Goal: Task Accomplishment & Management: Manage account settings

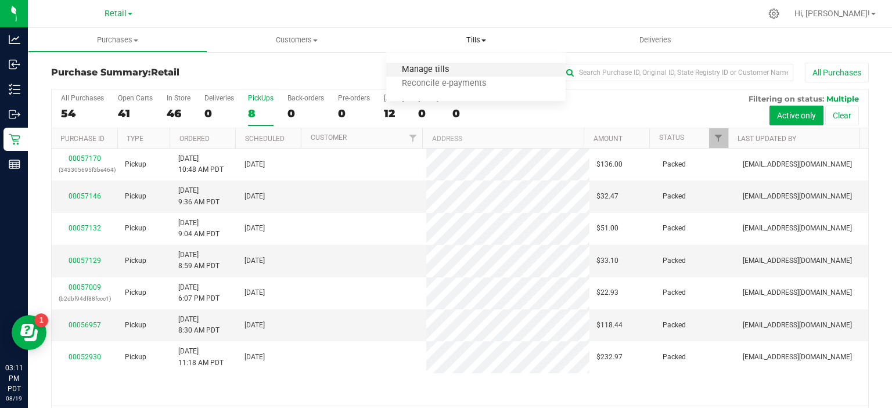
click at [433, 67] on span "Manage tills" at bounding box center [425, 70] width 78 height 10
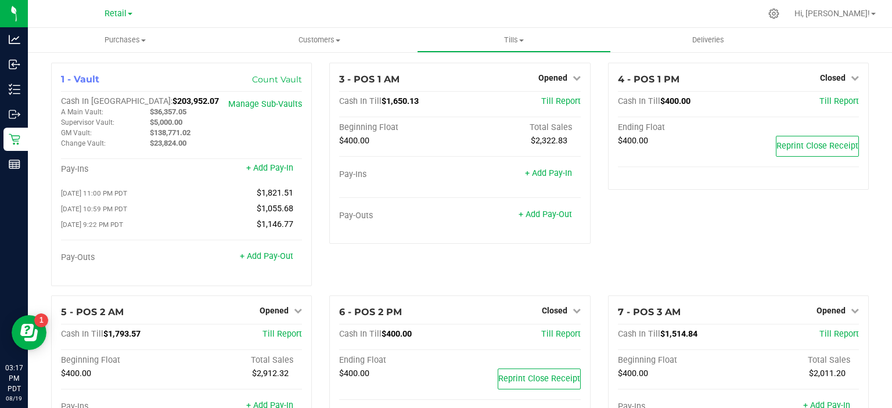
click at [851, 309] on icon at bounding box center [855, 311] width 8 height 8
click at [836, 337] on link "Close Till" at bounding box center [832, 334] width 31 height 9
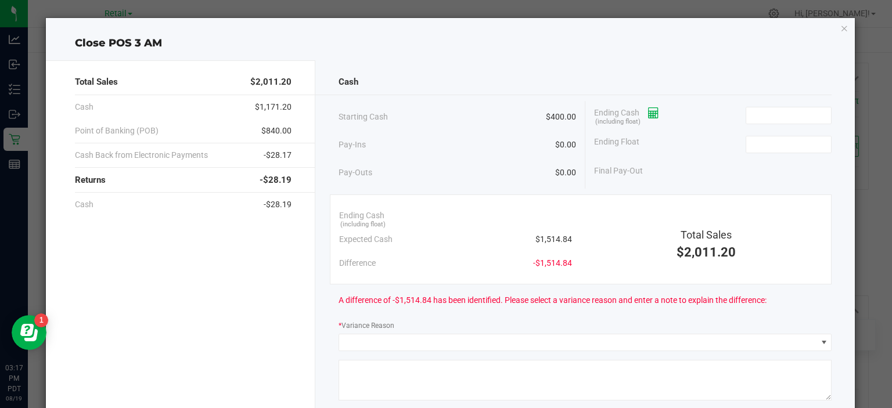
click at [649, 114] on icon at bounding box center [653, 113] width 11 height 8
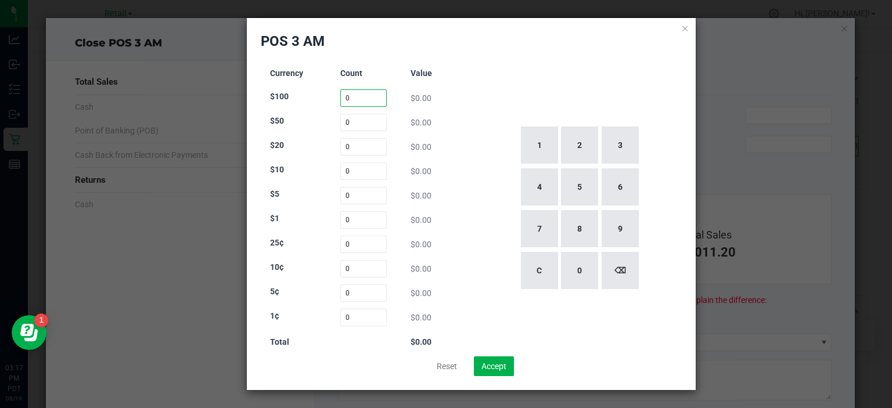
click at [366, 95] on input "0" at bounding box center [363, 97] width 47 height 17
type input "4"
type input "2"
type input "33"
type input "15"
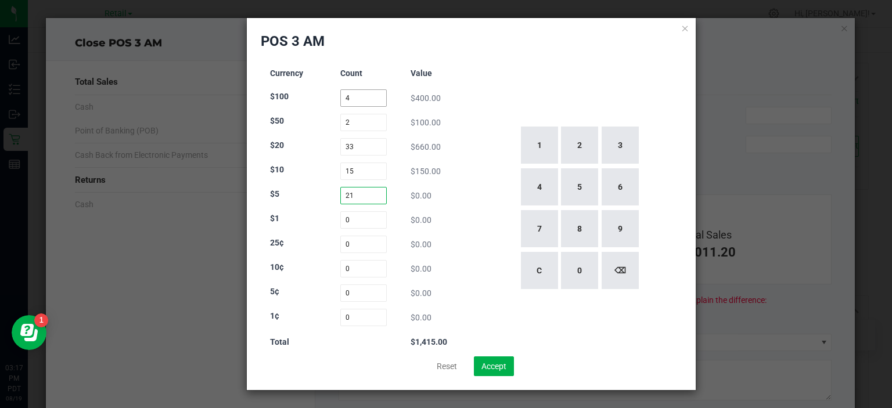
type input "21"
type input "70"
type input "75"
type input "72"
type input "54"
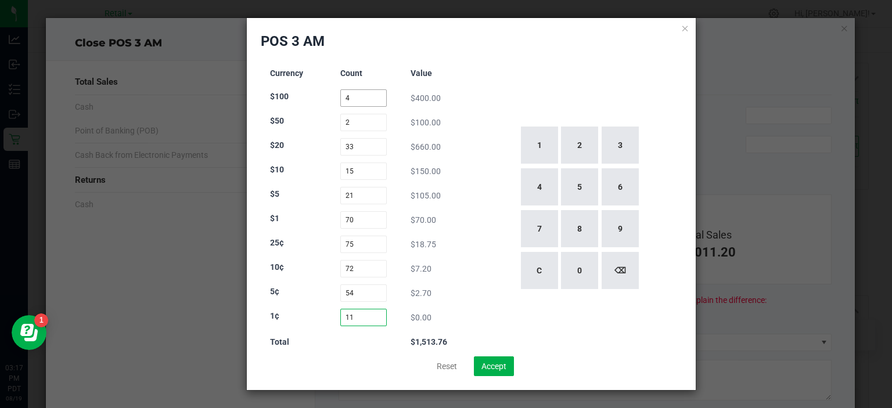
type input "119"
click at [496, 362] on button "Accept" at bounding box center [494, 367] width 40 height 20
type input "$1,514.84"
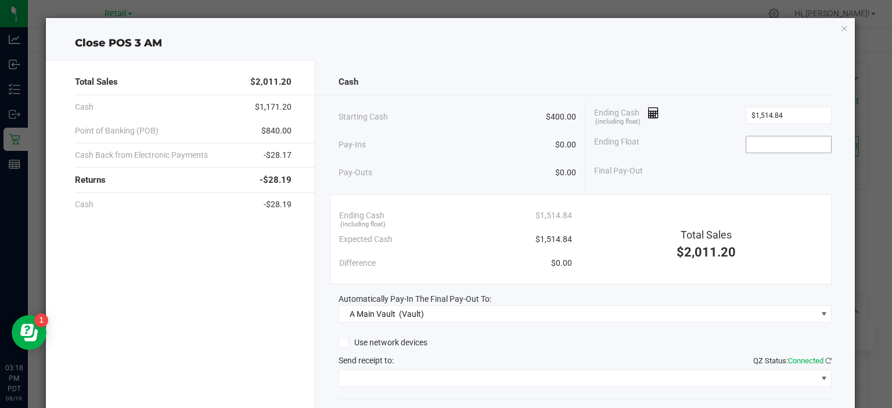
click at [777, 143] on input at bounding box center [788, 144] width 85 height 16
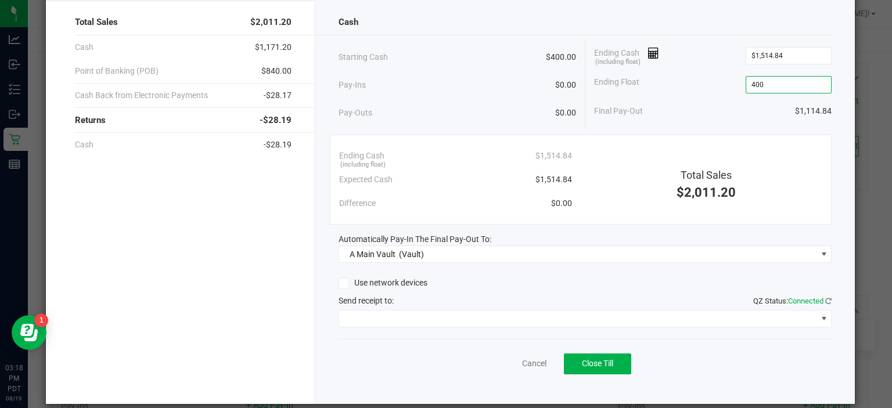
scroll to position [72, 0]
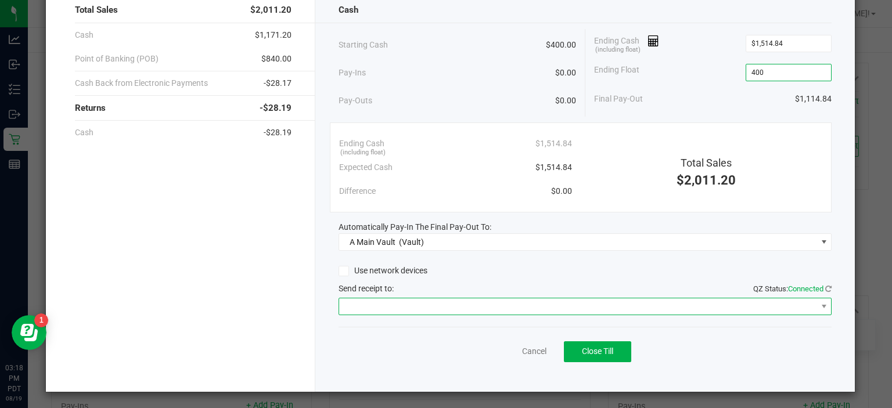
click at [563, 304] on span at bounding box center [577, 307] width 477 height 16
type input "$400.00"
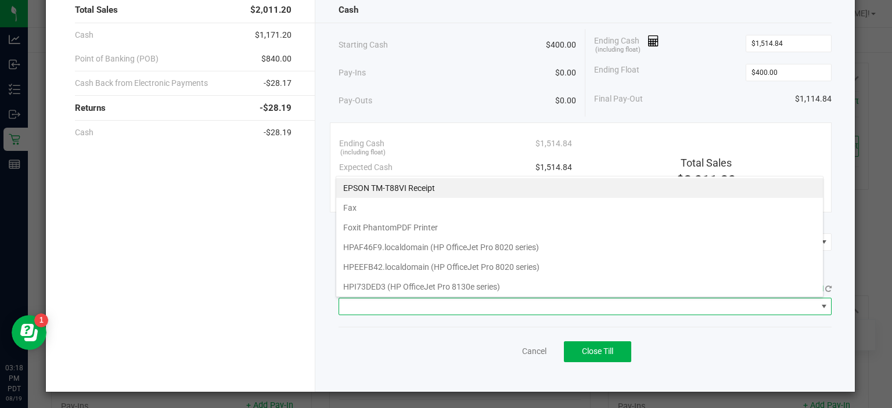
scroll to position [17, 488]
click at [425, 190] on Receipt "EPSON TM-T88VI Receipt" at bounding box center [579, 188] width 487 height 20
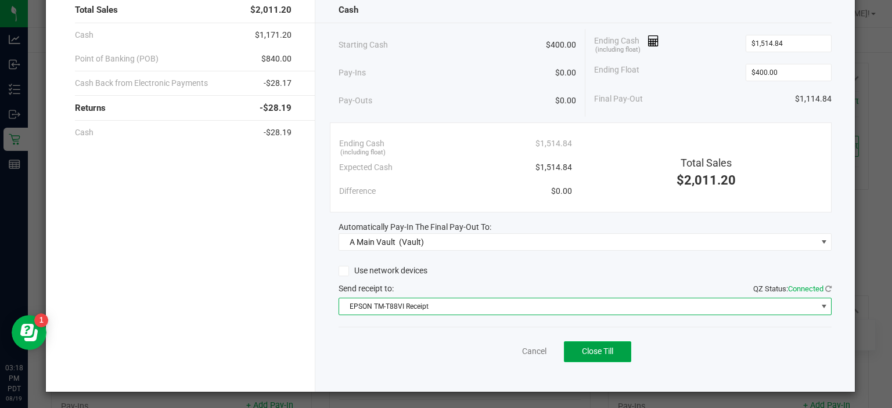
click at [590, 350] on span "Close Till" at bounding box center [597, 351] width 31 height 9
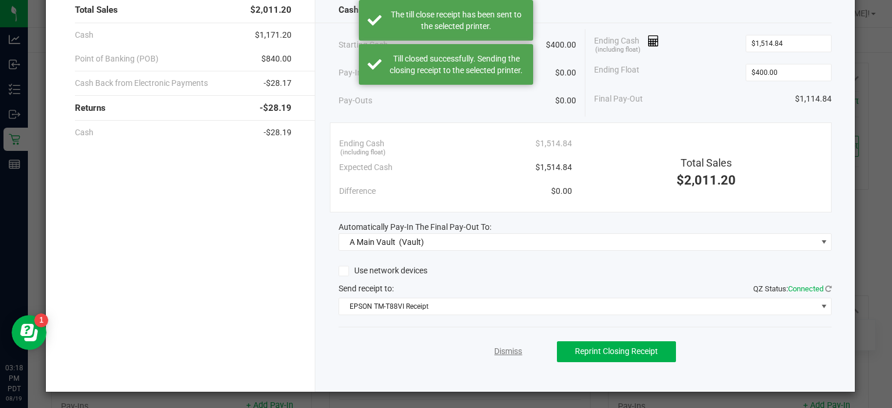
click at [505, 346] on link "Dismiss" at bounding box center [508, 352] width 28 height 12
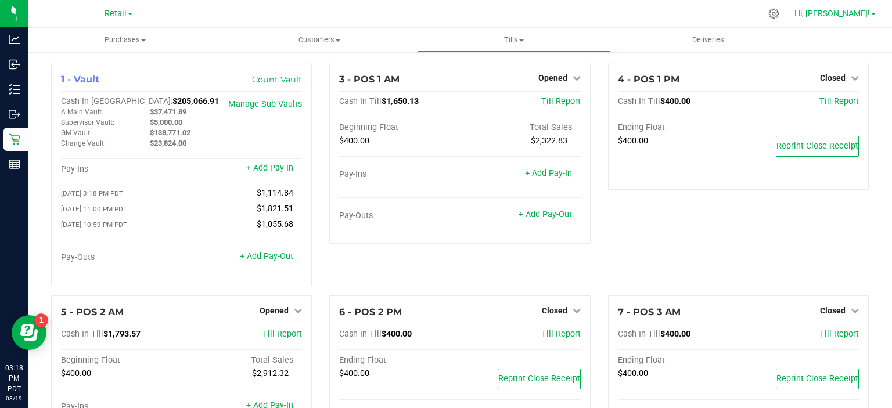
click at [873, 15] on span at bounding box center [873, 14] width 5 height 2
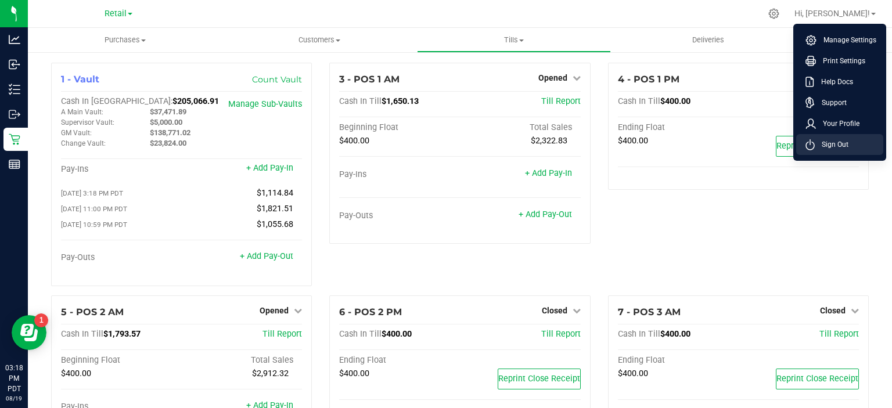
click at [840, 144] on span "Sign Out" at bounding box center [832, 145] width 34 height 12
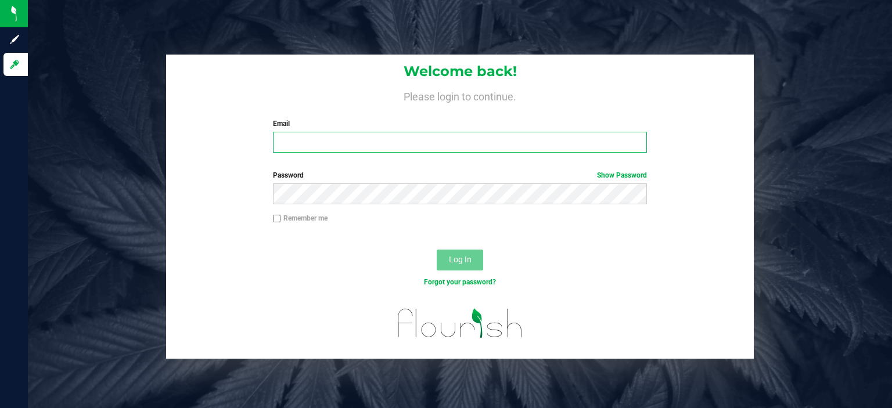
click at [439, 144] on input "Email" at bounding box center [460, 142] width 375 height 21
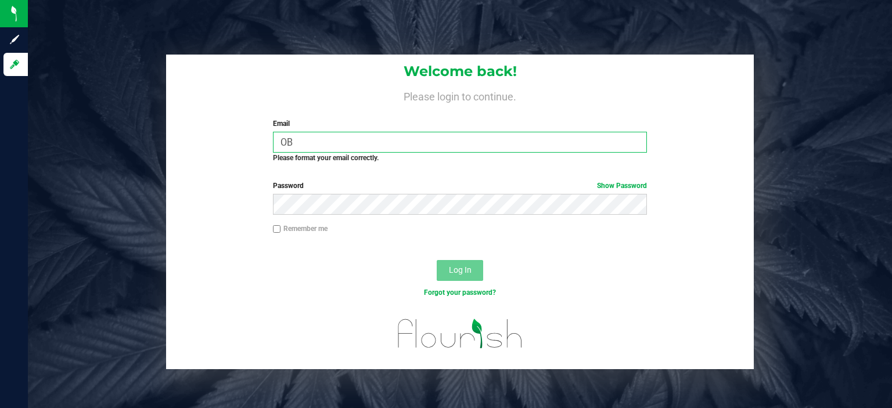
type input "O"
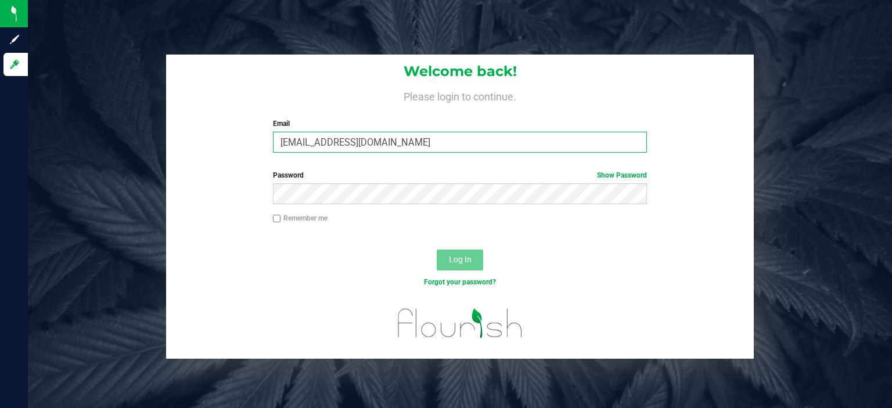
type input "[EMAIL_ADDRESS][DOMAIN_NAME]"
click at [437, 250] on button "Log In" at bounding box center [460, 260] width 46 height 21
